Goal: Check status

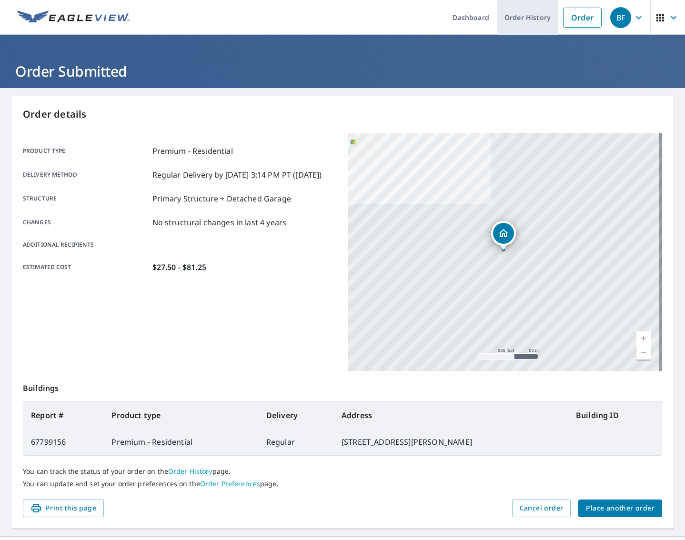
click at [517, 16] on link "Order History" at bounding box center [527, 17] width 61 height 35
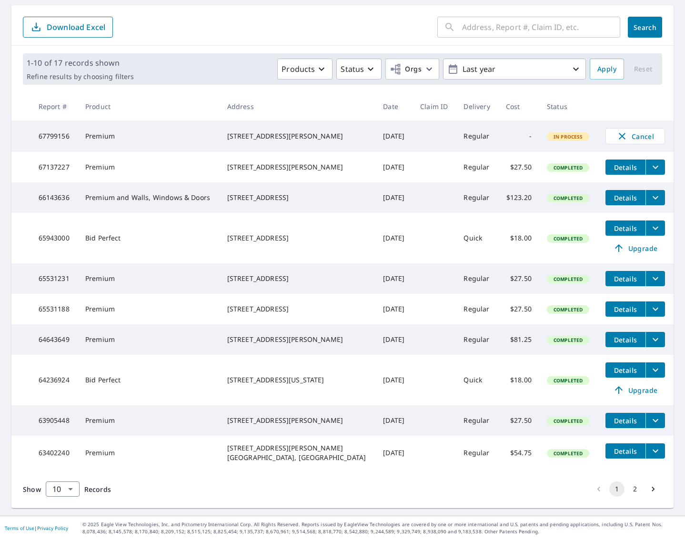
scroll to position [116, 0]
